Goal: Task Accomplishment & Management: Use online tool/utility

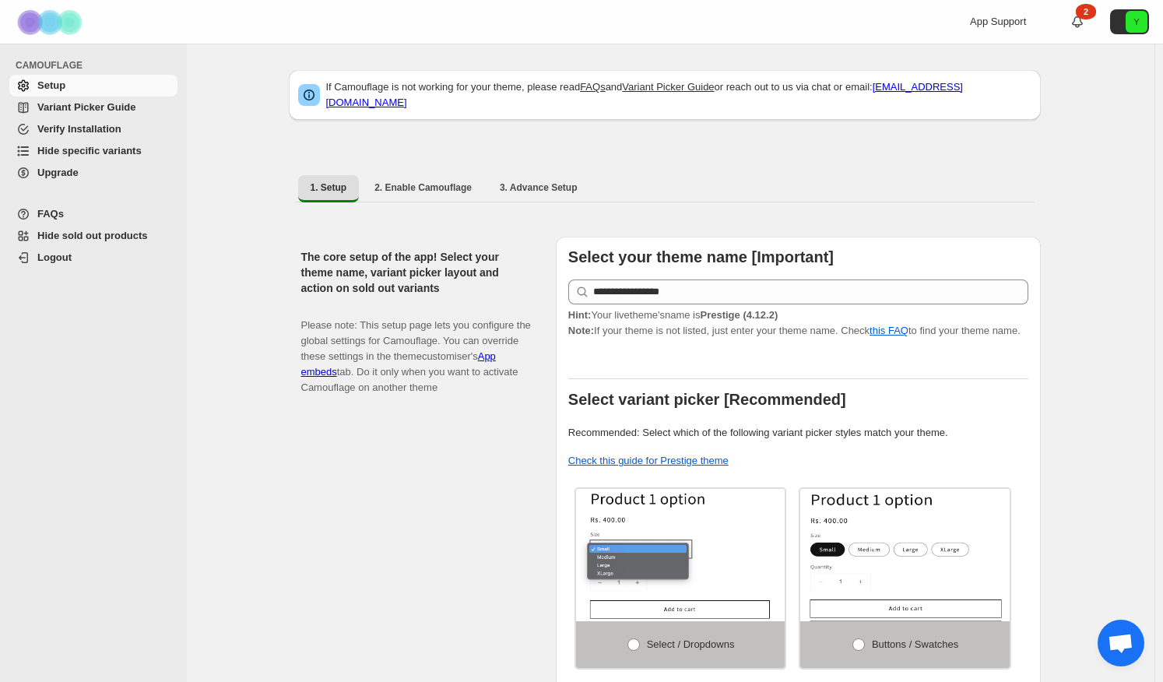
click at [97, 113] on span "Variant Picker Guide" at bounding box center [86, 107] width 98 height 12
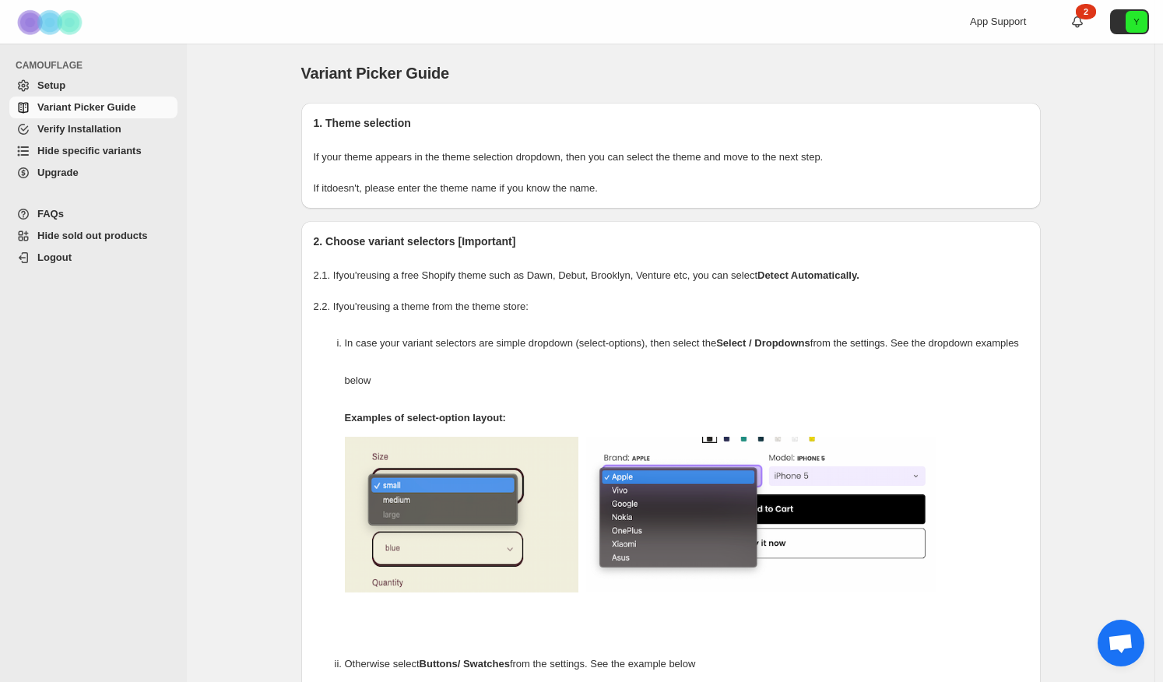
click at [100, 152] on span "Hide specific variants" at bounding box center [89, 151] width 104 height 12
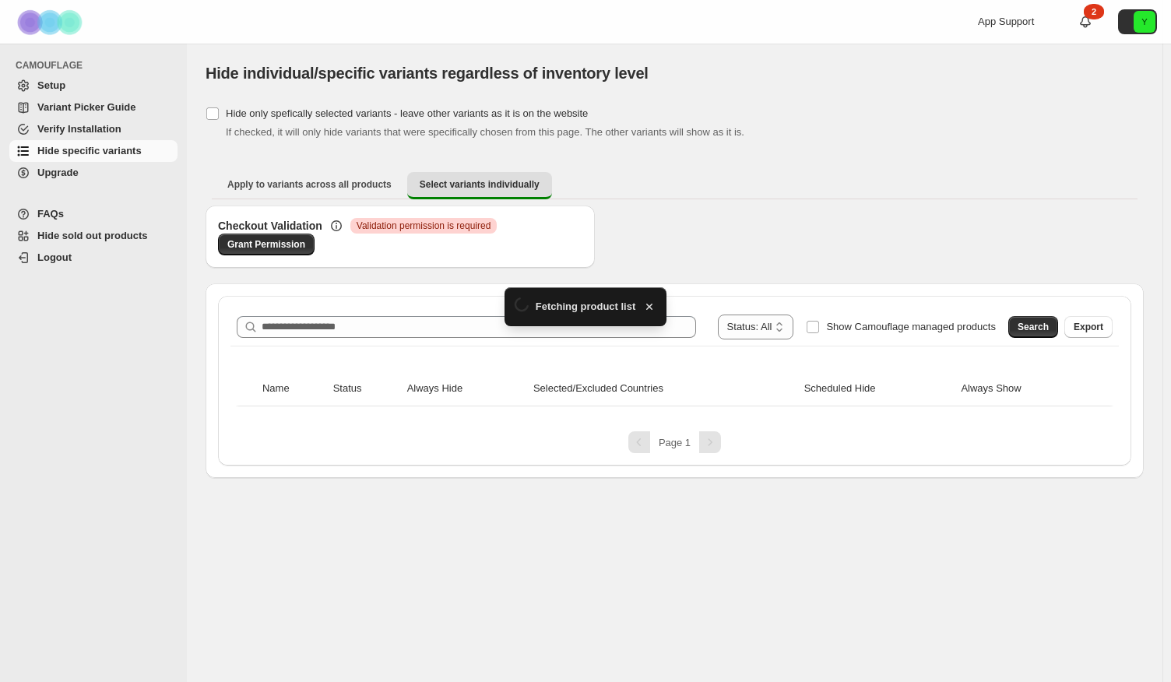
click at [380, 308] on div "**********" at bounding box center [674, 326] width 888 height 37
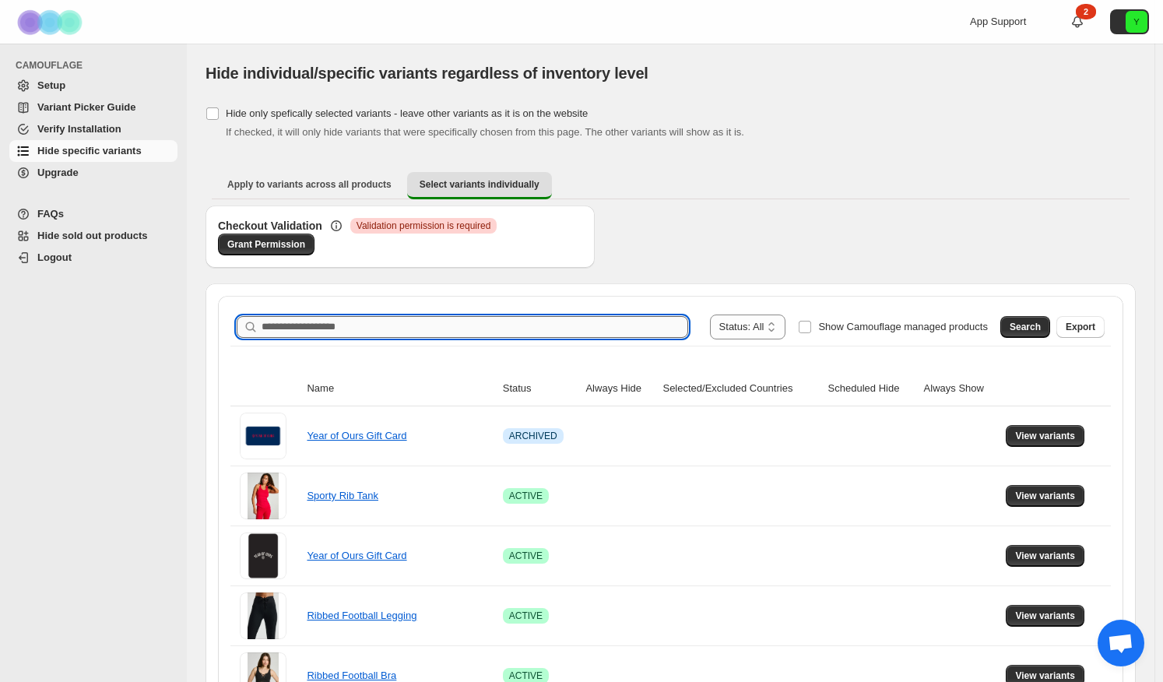
click at [343, 322] on input "Search product name" at bounding box center [475, 327] width 427 height 22
type input "**********"
click at [1033, 329] on span "Search" at bounding box center [1025, 327] width 31 height 12
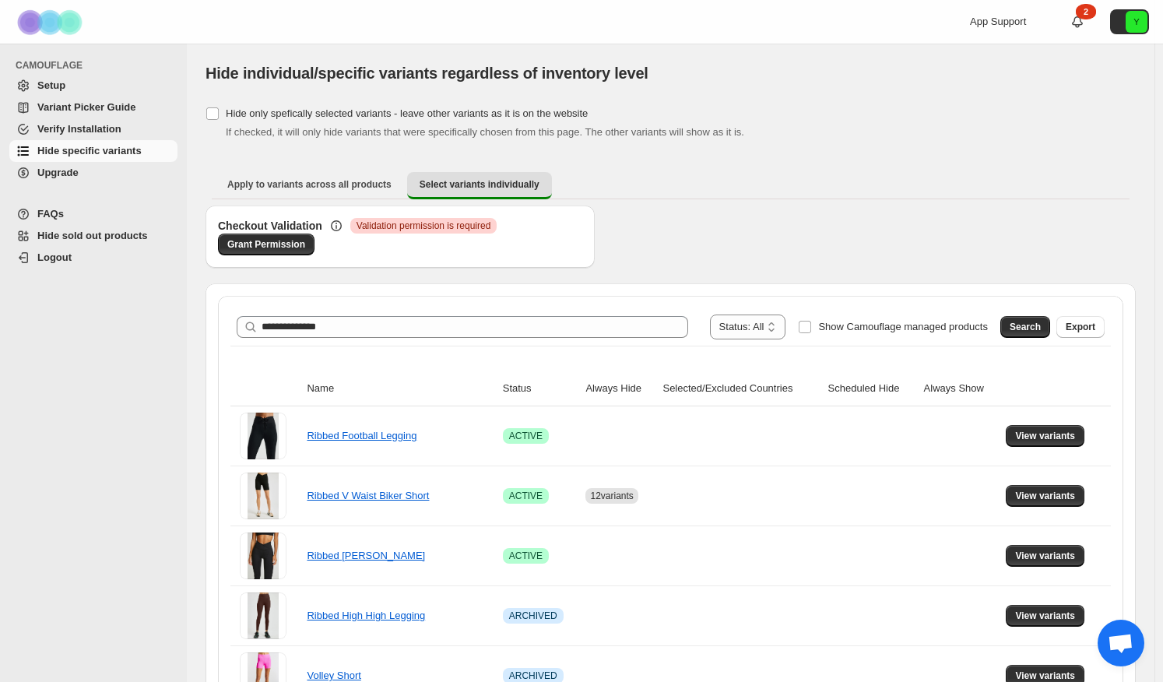
scroll to position [78, 0]
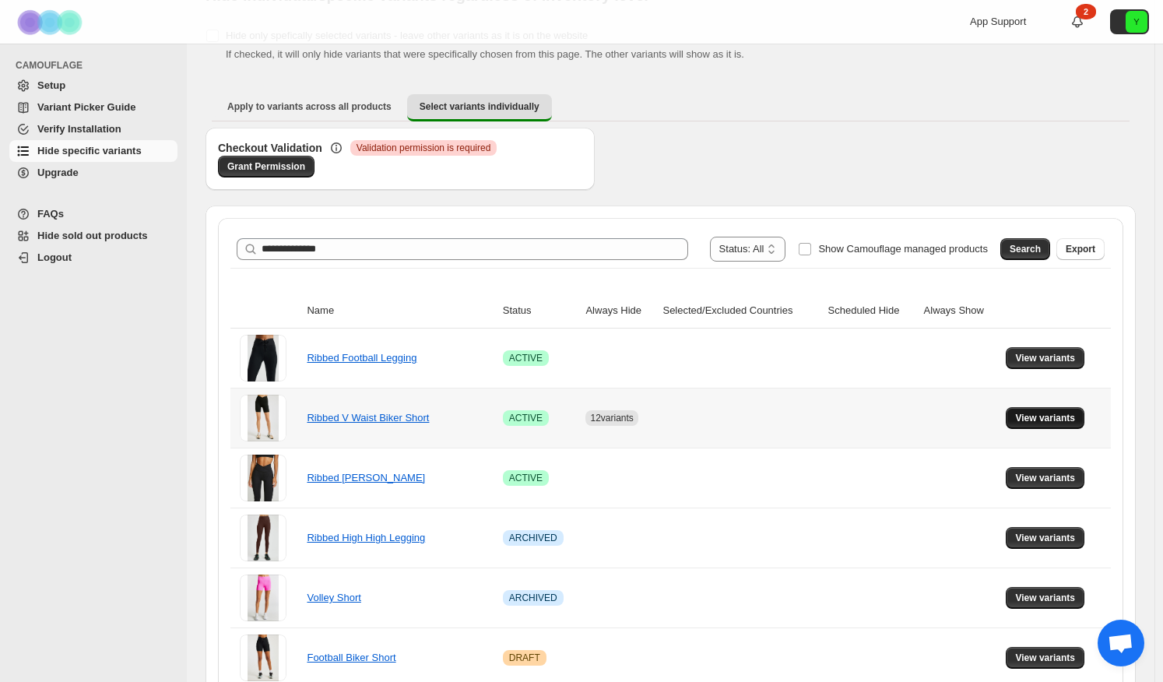
click at [1024, 420] on span "View variants" at bounding box center [1045, 418] width 60 height 12
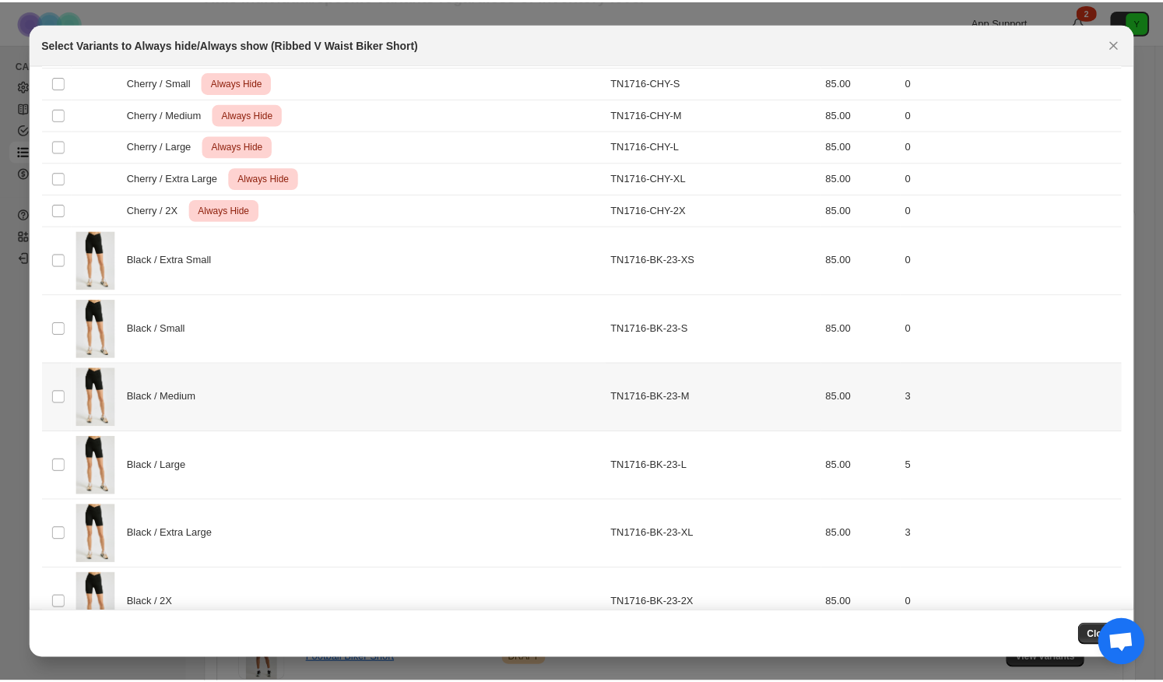
scroll to position [0, 0]
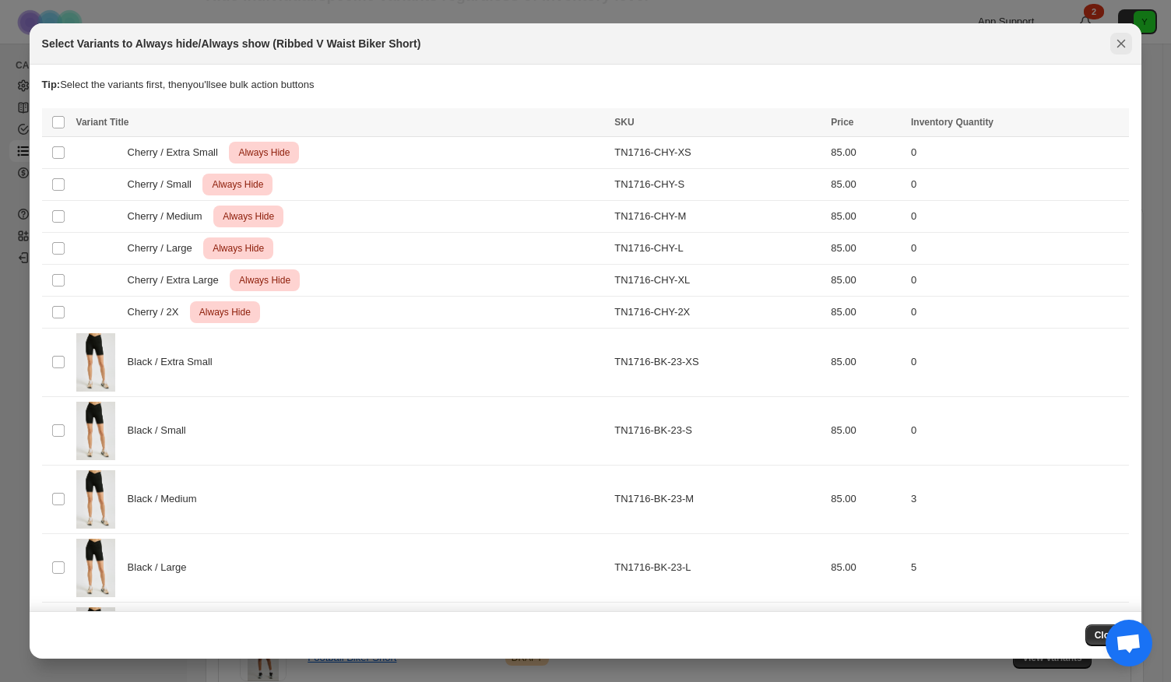
click at [1124, 46] on icon "Close" at bounding box center [1121, 44] width 9 height 9
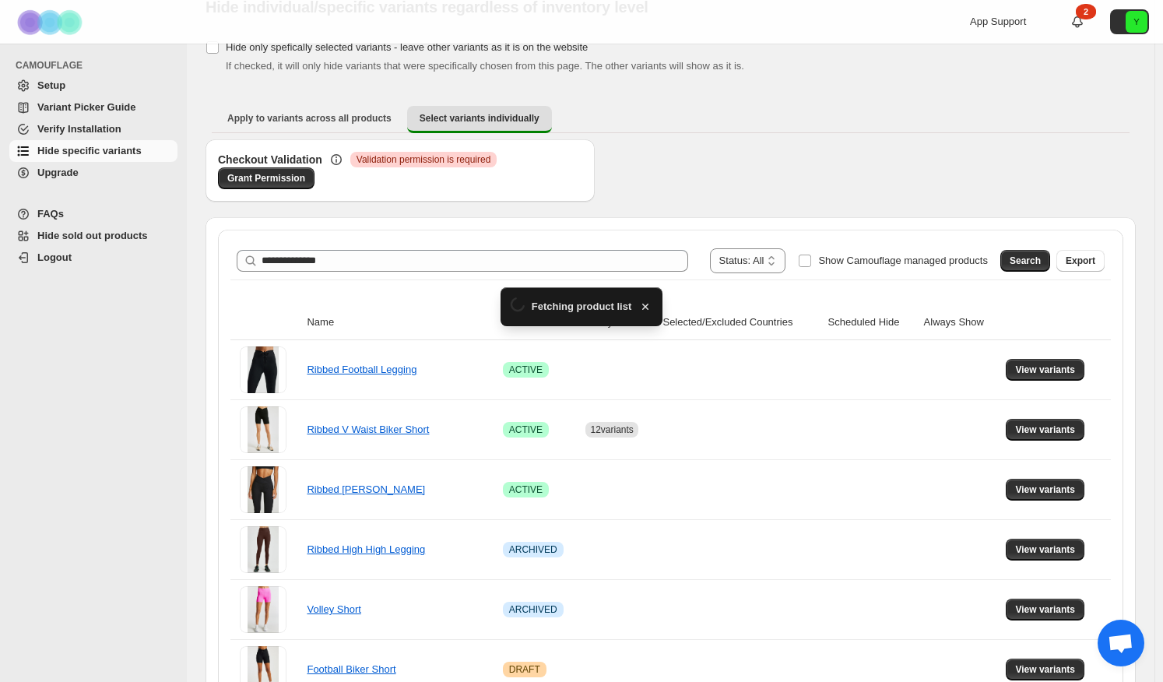
scroll to position [78, 0]
